Goal: Information Seeking & Learning: Learn about a topic

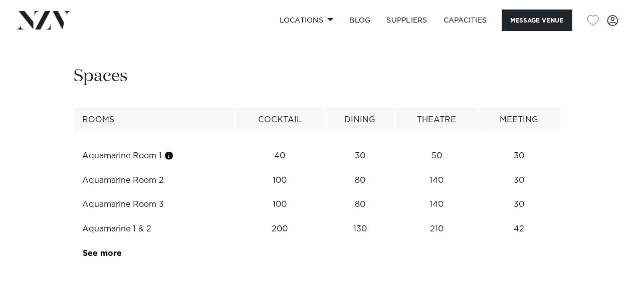
scroll to position [1283, 0]
click at [110, 250] on link "See more" at bounding box center [122, 254] width 78 height 8
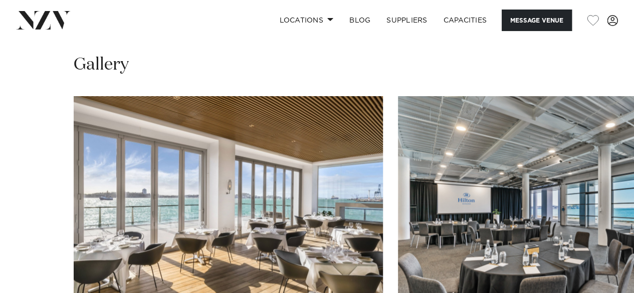
scroll to position [950, 0]
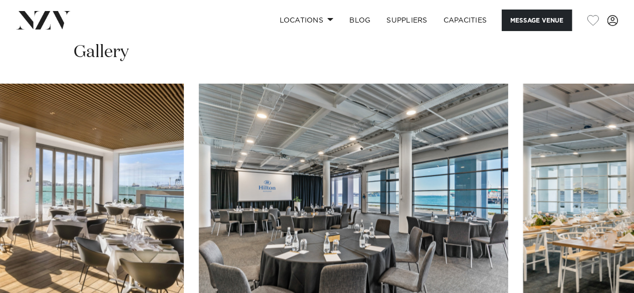
click at [284, 169] on img "2 / 26" at bounding box center [353, 196] width 309 height 227
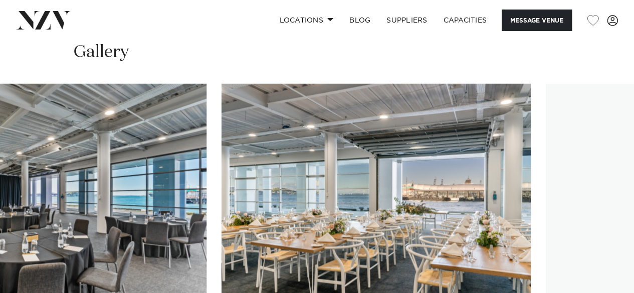
click at [249, 125] on img "3 / 26" at bounding box center [375, 196] width 309 height 227
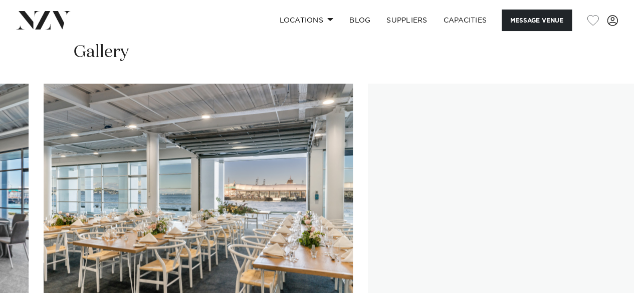
click at [368, 159] on img "4 / 26" at bounding box center [522, 196] width 309 height 227
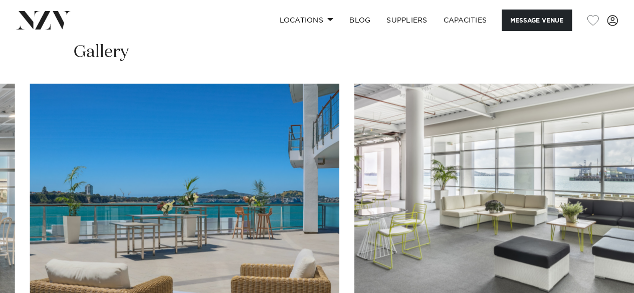
click at [208, 187] on img "5 / 26" at bounding box center [184, 196] width 309 height 227
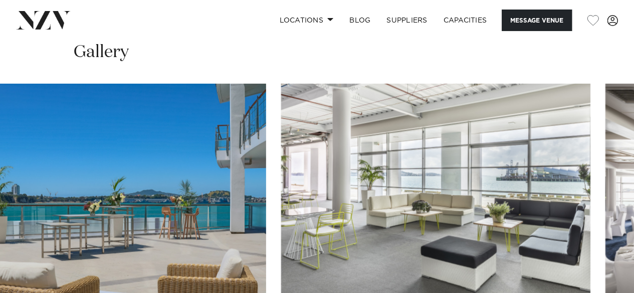
click at [281, 186] on img "6 / 26" at bounding box center [435, 196] width 309 height 227
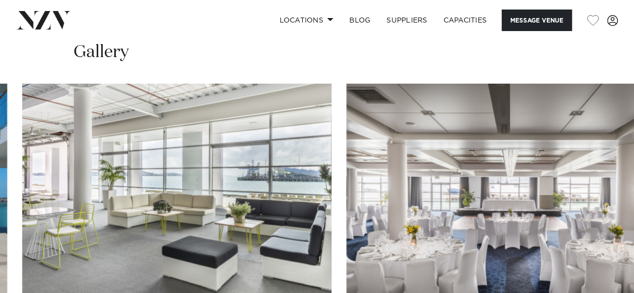
click at [346, 180] on img "7 / 26" at bounding box center [500, 196] width 309 height 227
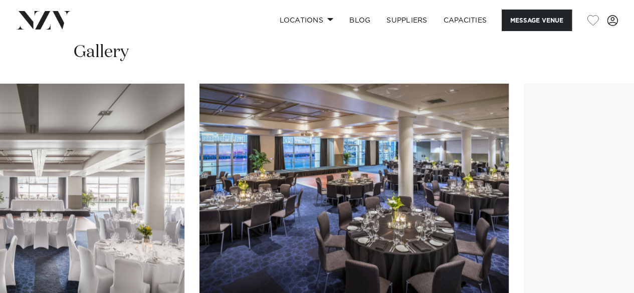
click at [226, 151] on img "8 / 26" at bounding box center [353, 196] width 309 height 227
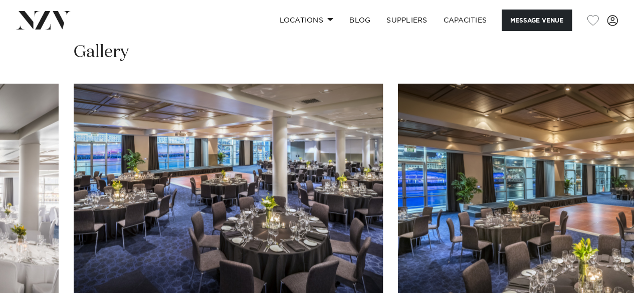
scroll to position [1027, 0]
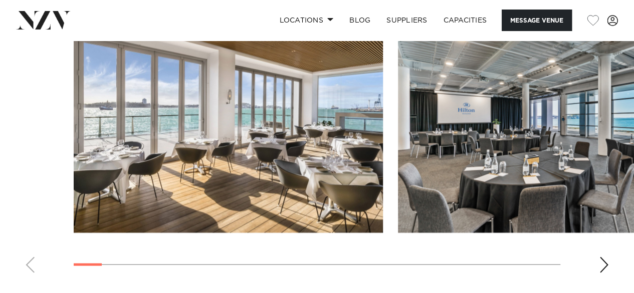
click at [40, 242] on swiper-container at bounding box center [317, 143] width 634 height 275
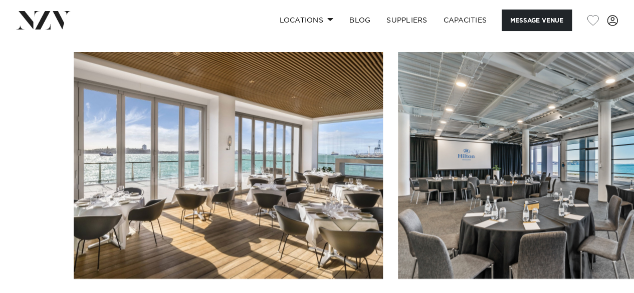
scroll to position [1035, 0]
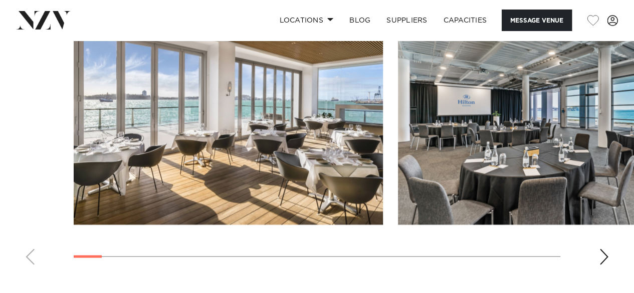
click at [88, 235] on swiper-container at bounding box center [317, 135] width 634 height 275
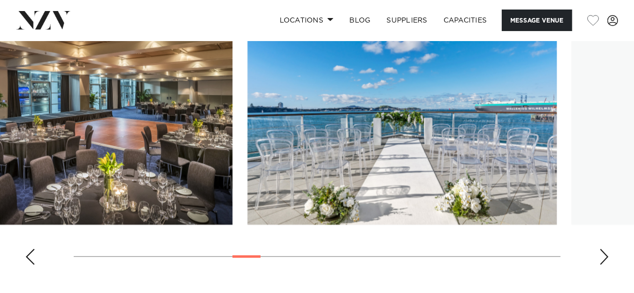
click at [254, 216] on swiper-container at bounding box center [317, 135] width 634 height 275
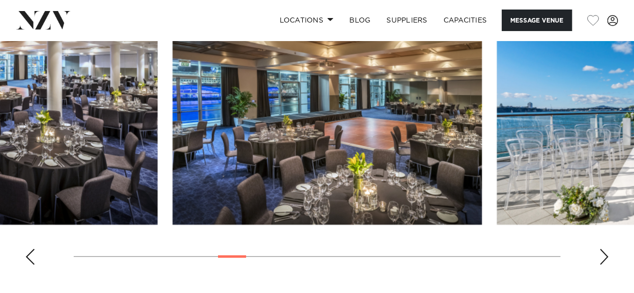
click at [371, 232] on swiper-container at bounding box center [317, 135] width 634 height 275
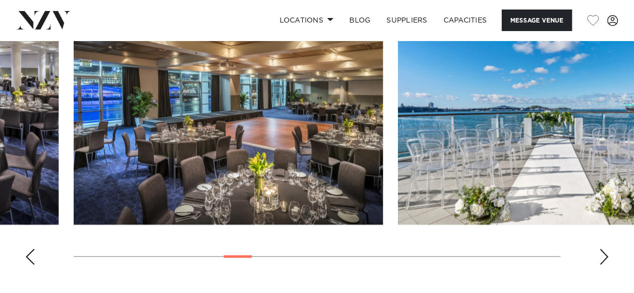
click at [241, 256] on div at bounding box center [237, 257] width 28 height 3
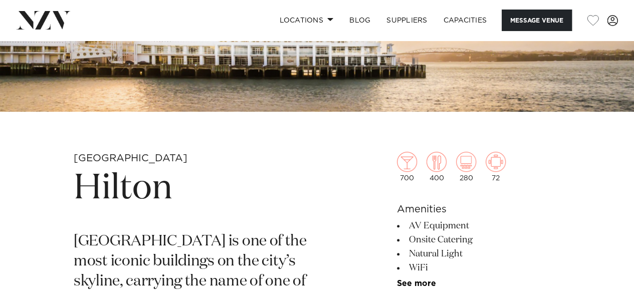
scroll to position [225, 0]
